Goal: Task Accomplishment & Management: Manage account settings

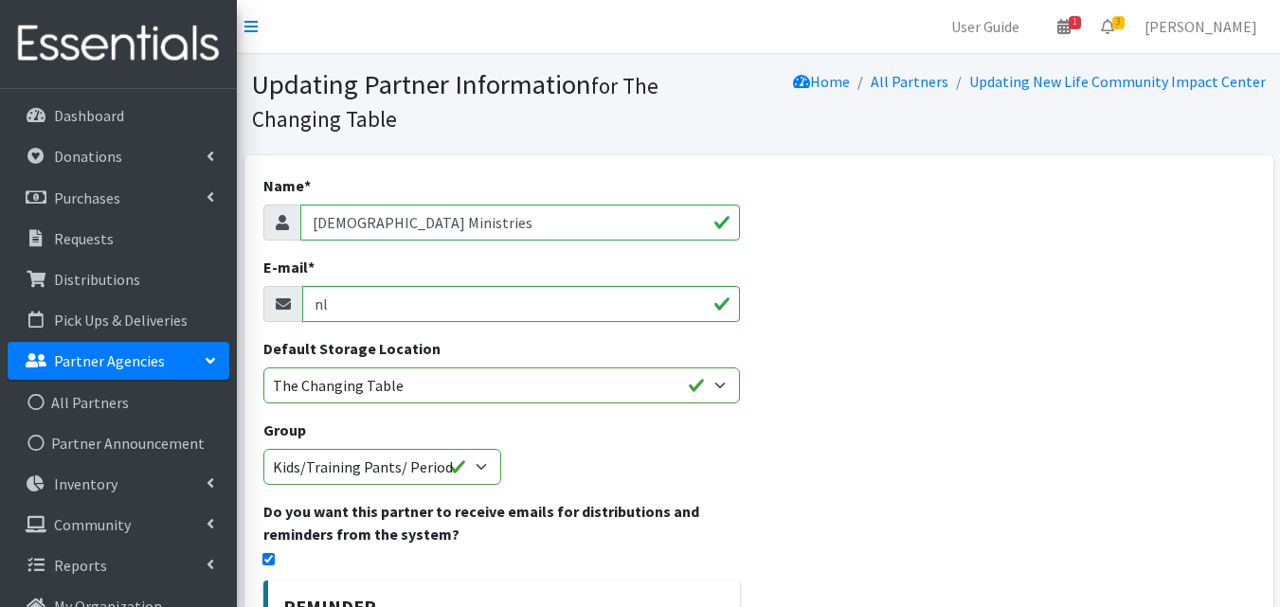
type input "n"
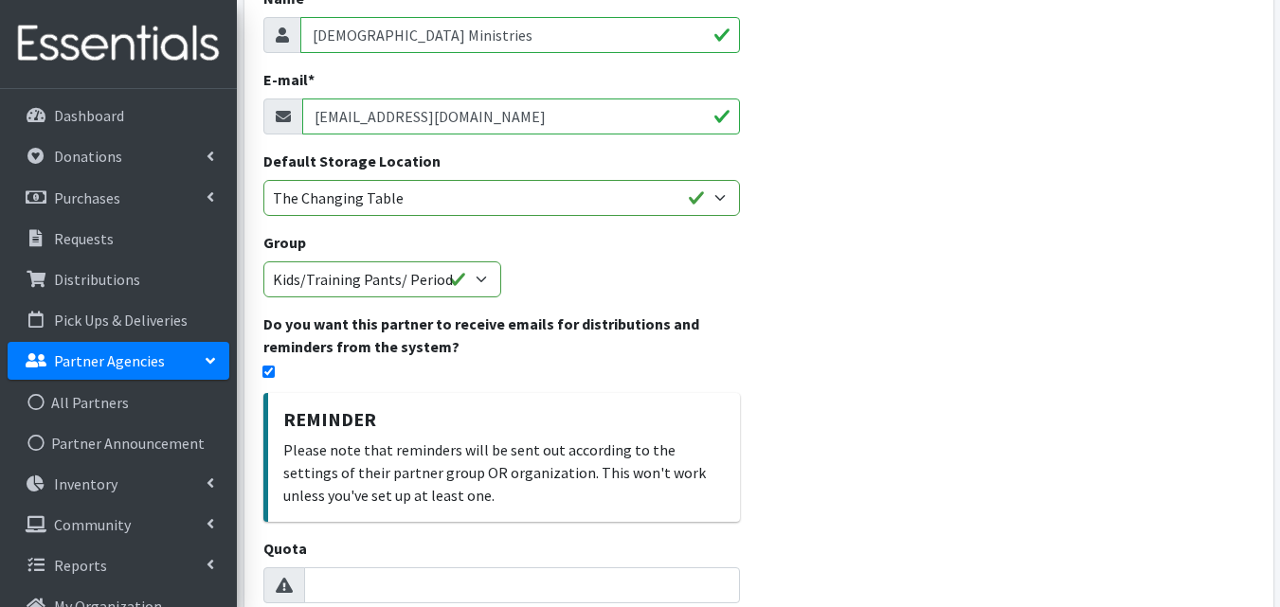
scroll to position [680, 0]
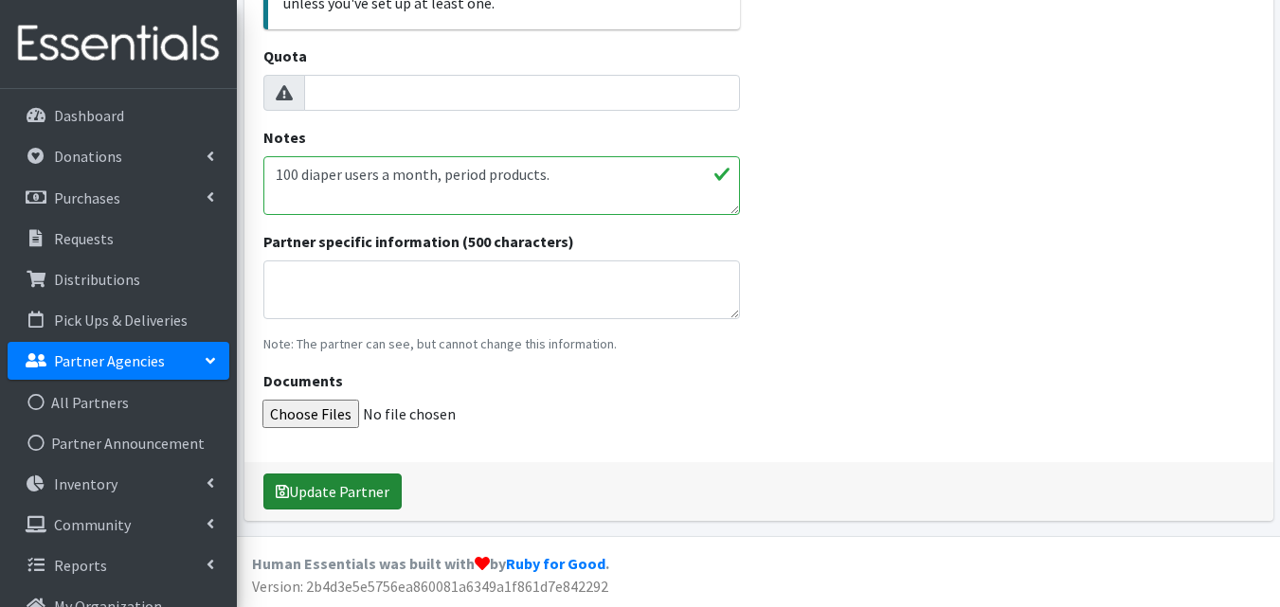
type input "[EMAIL_ADDRESS][DOMAIN_NAME]"
click at [381, 499] on button "Update Partner" at bounding box center [332, 492] width 138 height 36
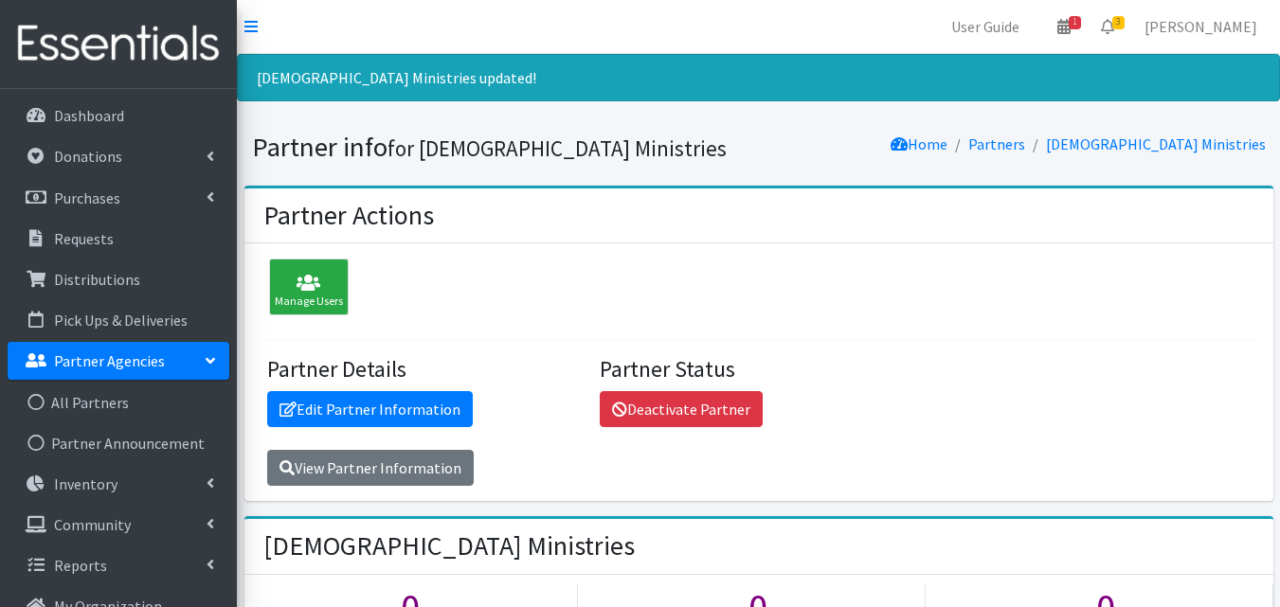
click at [84, 370] on p "Partner Agencies" at bounding box center [109, 361] width 111 height 19
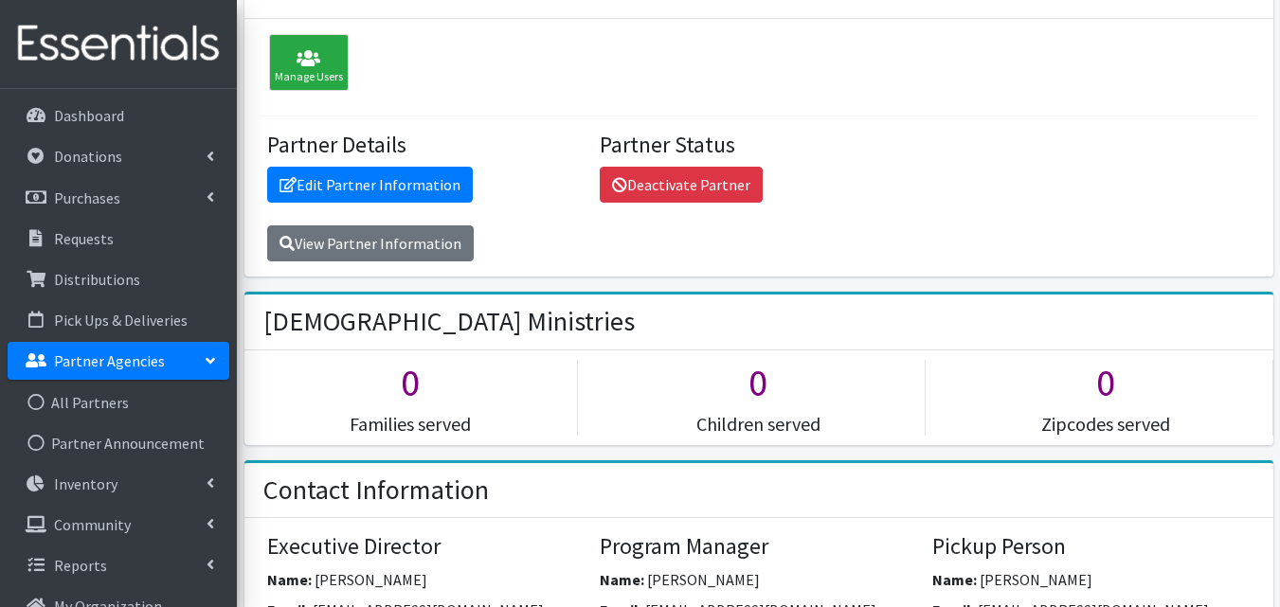
scroll to position [176, 0]
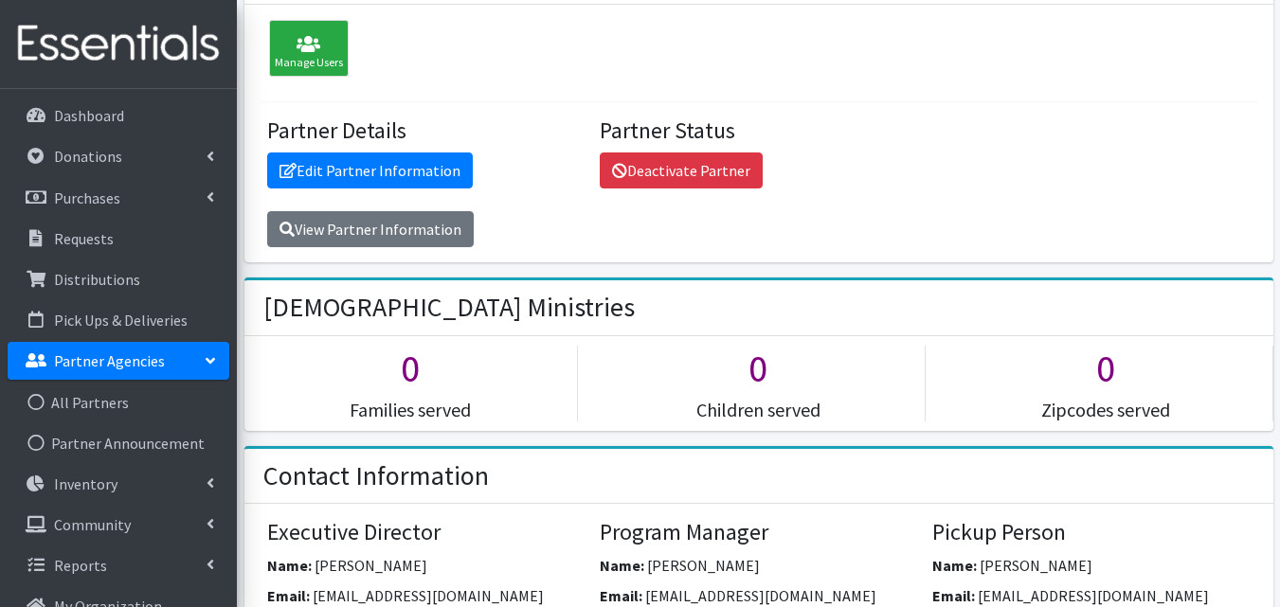
click at [171, 367] on link "Partner Agencies" at bounding box center [119, 361] width 222 height 38
click at [168, 352] on link "Partner Agencies" at bounding box center [119, 361] width 222 height 38
click at [114, 403] on link "All Partners" at bounding box center [119, 403] width 222 height 38
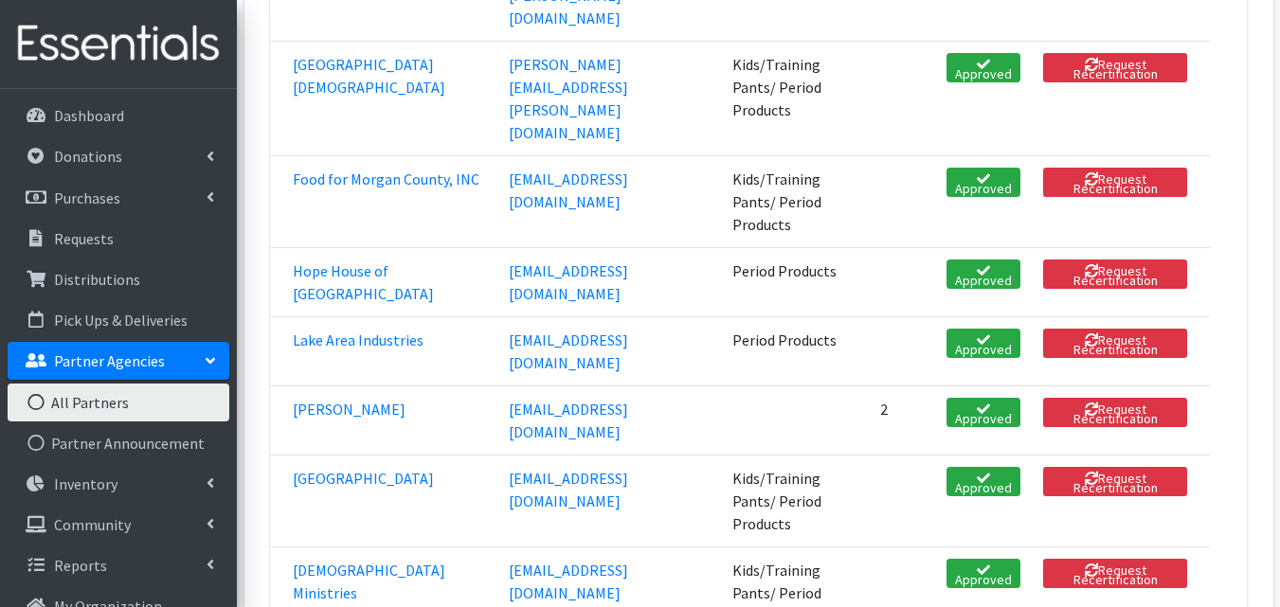
scroll to position [1056, 0]
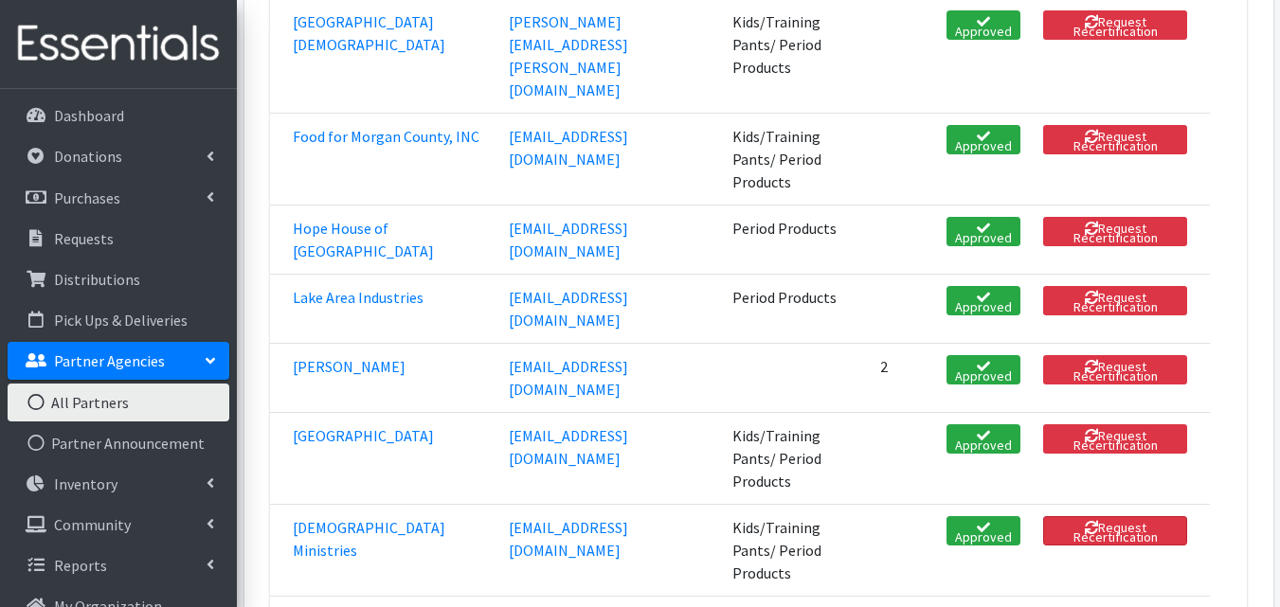
click at [1127, 516] on button "Request Recertification" at bounding box center [1115, 530] width 144 height 29
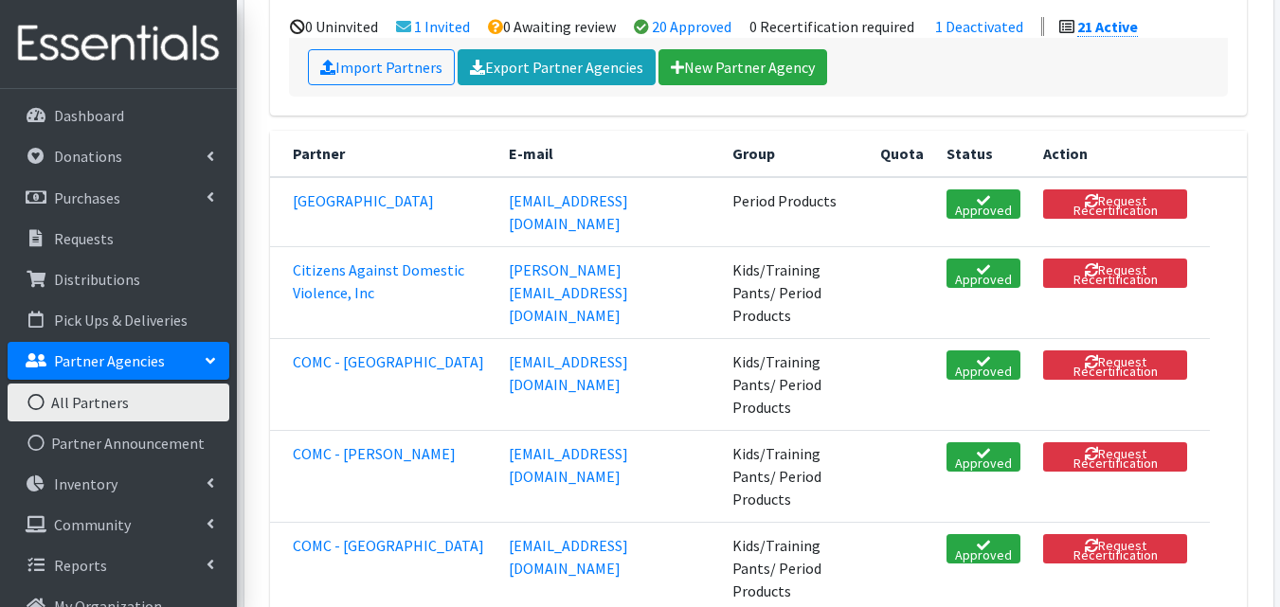
scroll to position [0, 0]
